Goal: Go to known website: Go to known website

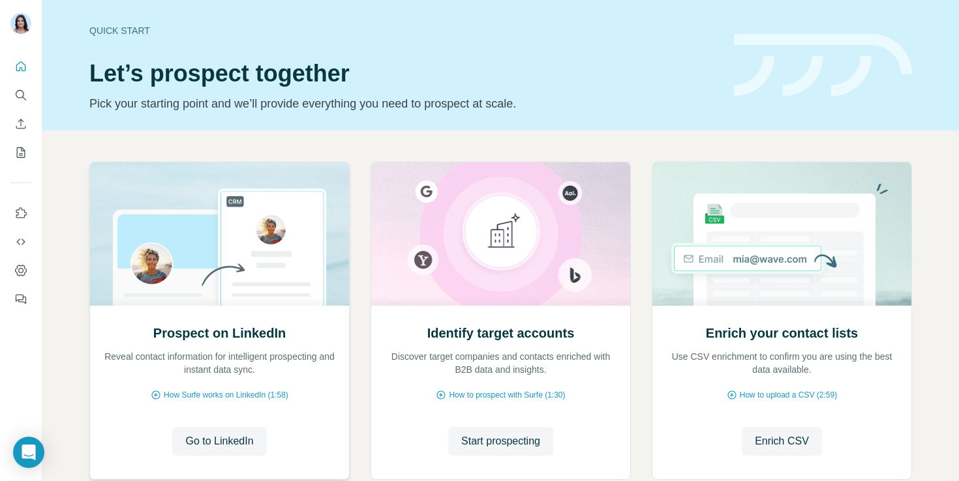
scroll to position [54, 0]
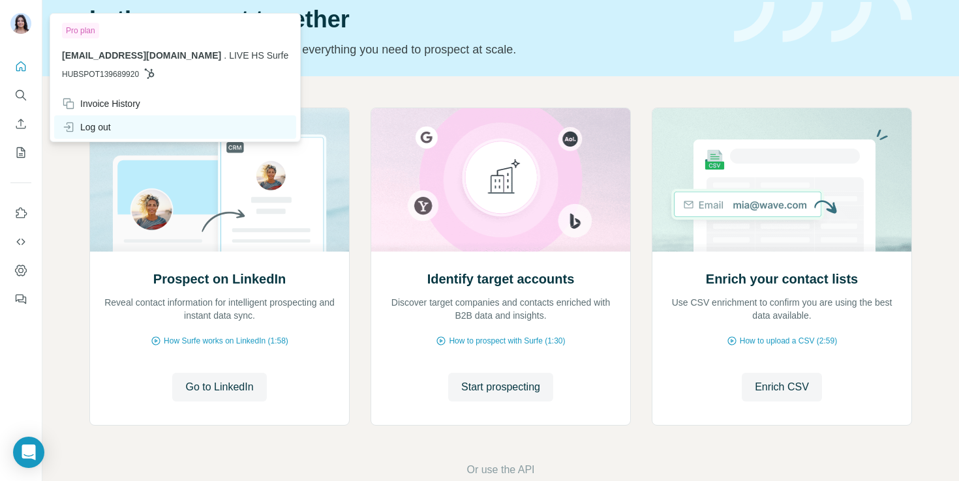
click at [93, 123] on div "Log out" at bounding box center [86, 127] width 49 height 13
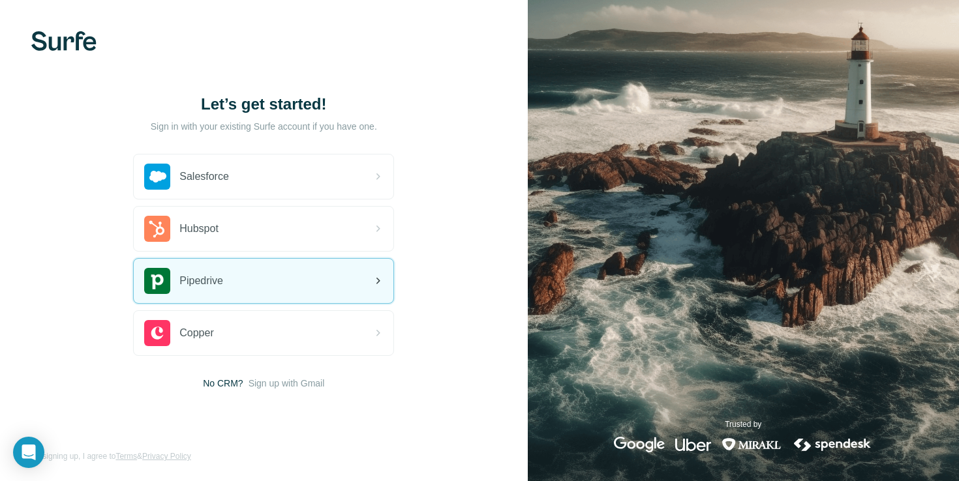
click at [168, 278] on img at bounding box center [157, 281] width 26 height 26
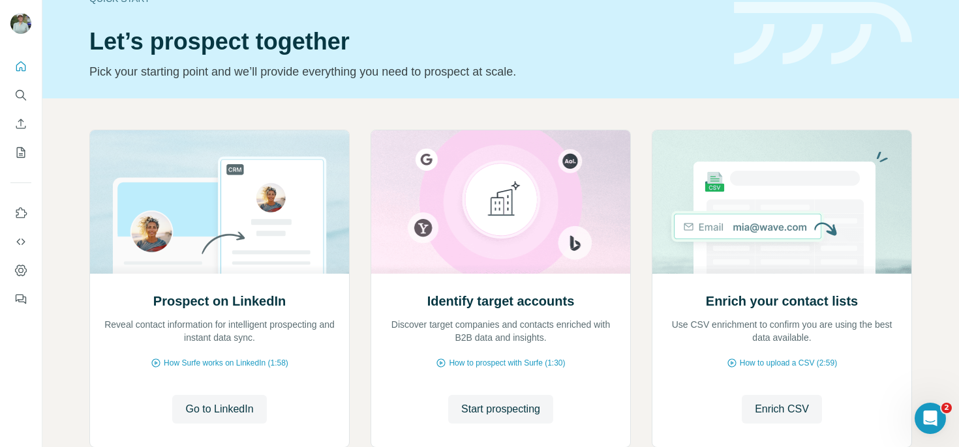
scroll to position [116, 0]
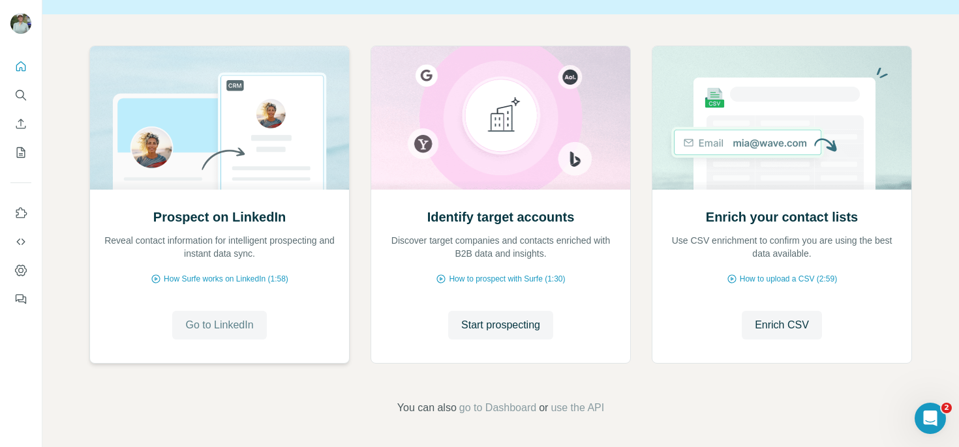
click at [203, 322] on span "Go to LinkedIn" at bounding box center [219, 326] width 68 height 16
